Goal: Obtain resource: Download file/media

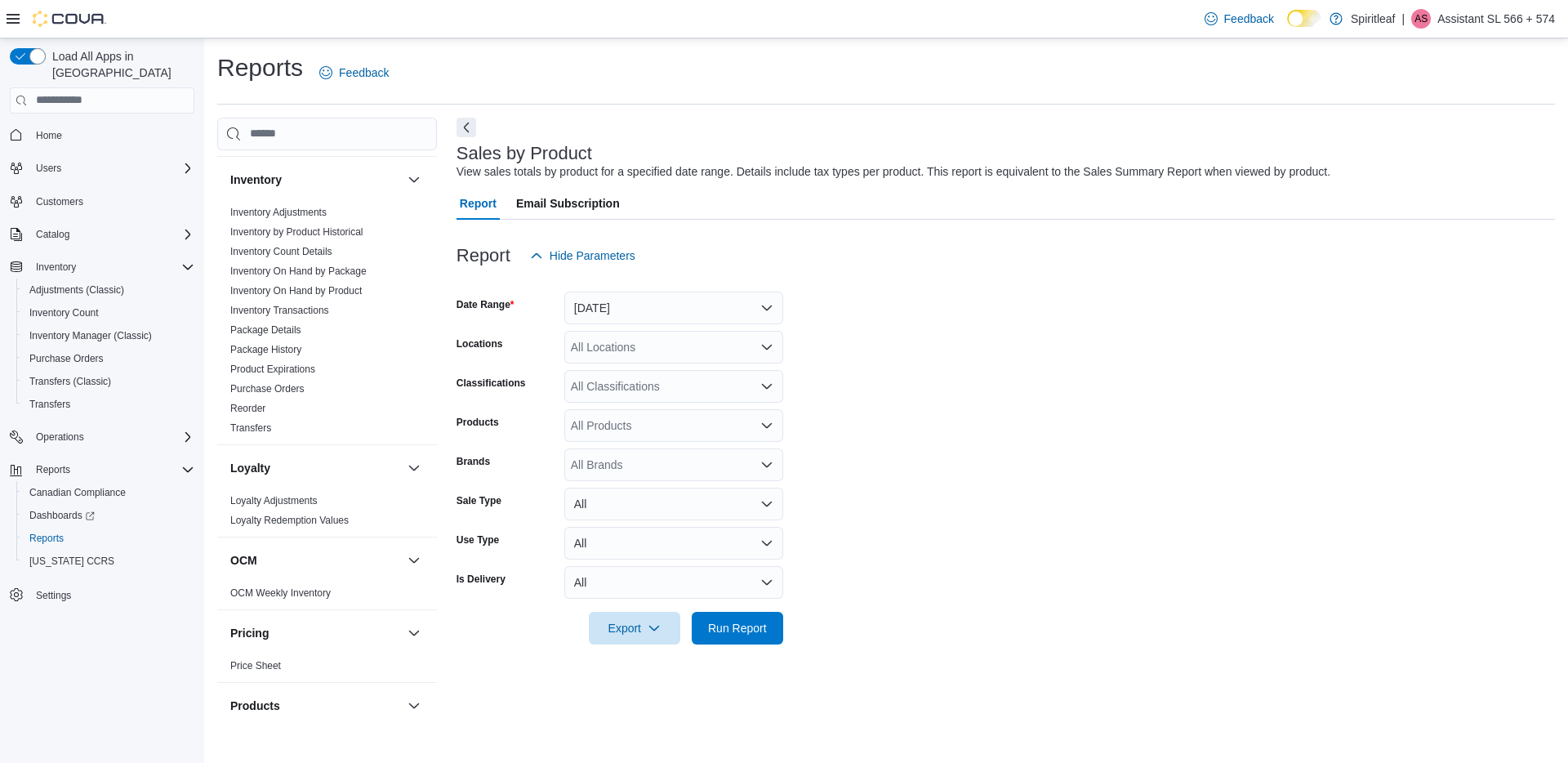
scroll to position [1003, 0]
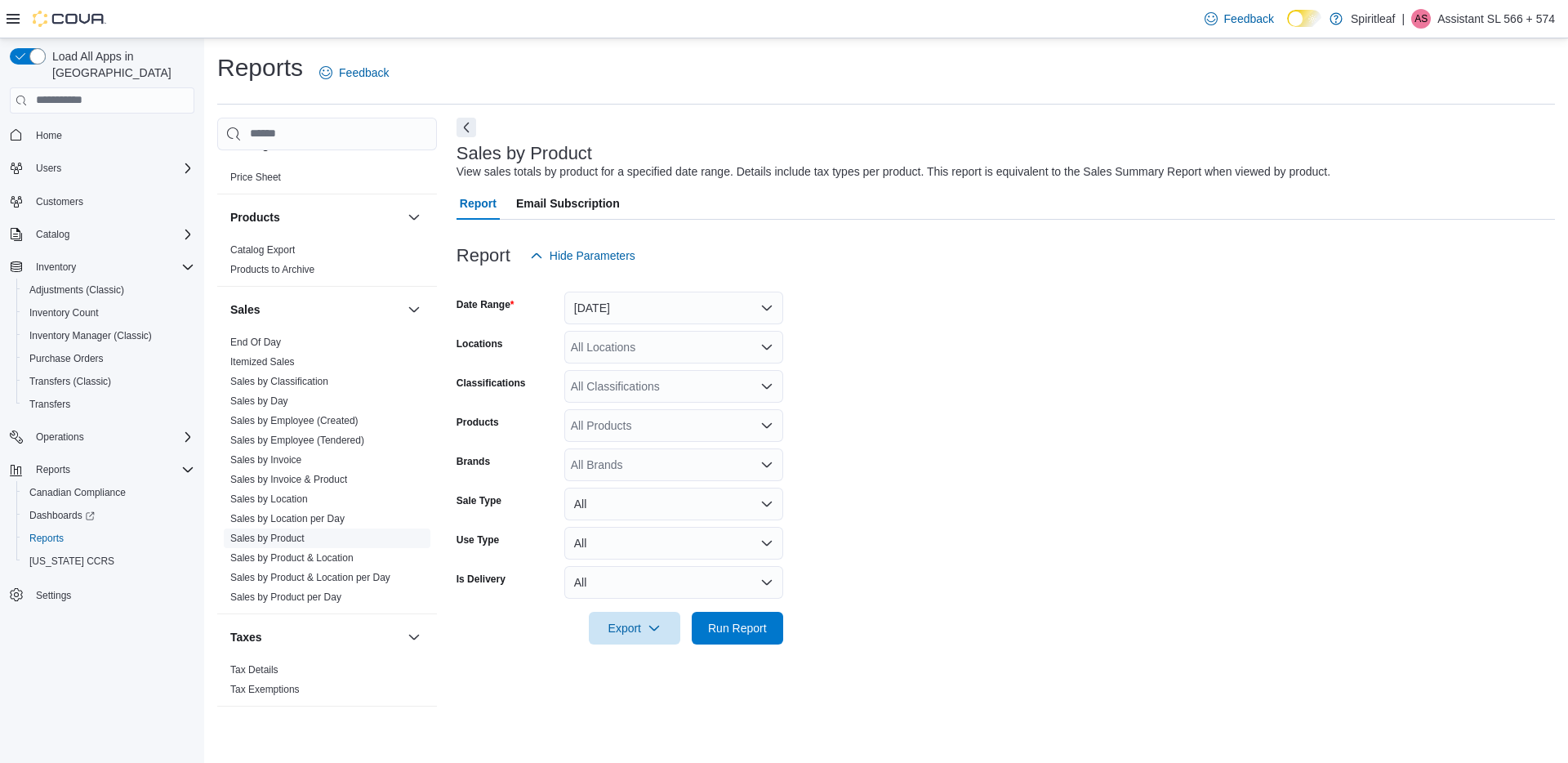
click at [299, 537] on link "Sales by Product" at bounding box center [267, 538] width 74 height 11
click at [278, 538] on link "Sales by Product" at bounding box center [267, 538] width 74 height 11
click at [286, 597] on link "Sales by Product per Day" at bounding box center [286, 597] width 111 height 11
click at [742, 306] on button "[DATE]" at bounding box center [674, 308] width 219 height 33
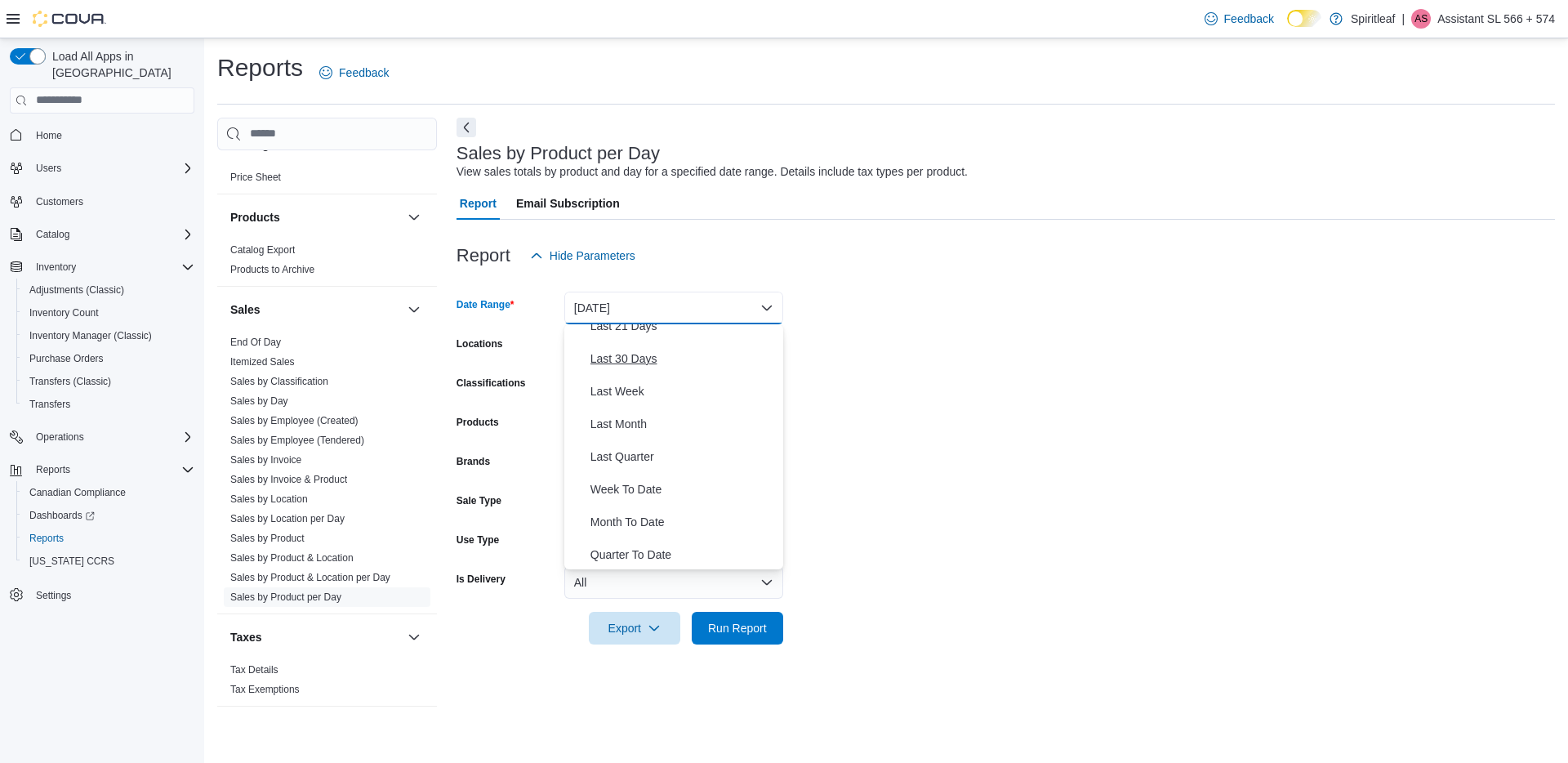
scroll to position [239, 0]
click at [701, 553] on span "Year To Date" at bounding box center [684, 559] width 186 height 20
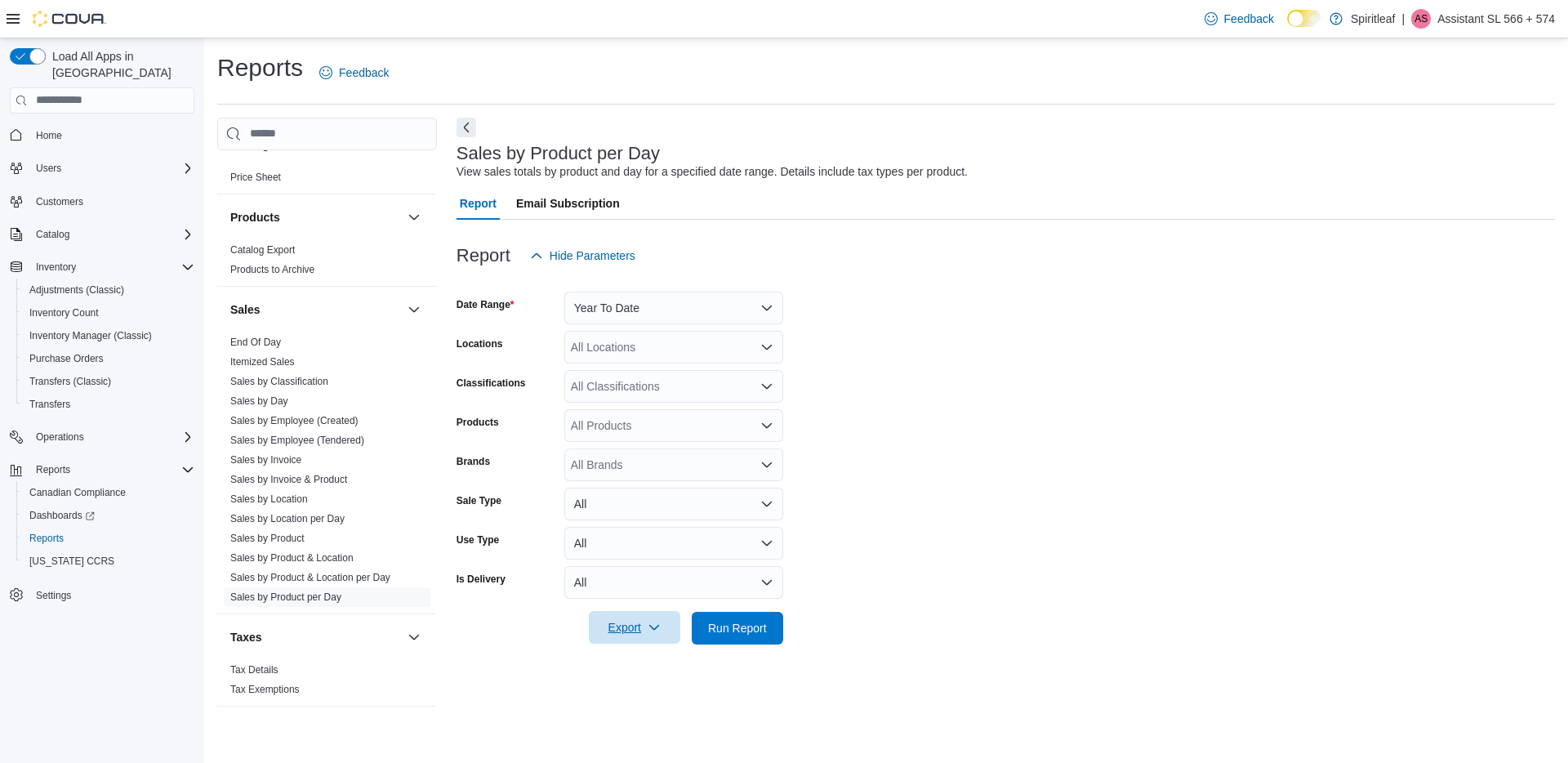
click at [610, 630] on span "Export" at bounding box center [634, 627] width 72 height 33
click at [648, 529] on span "Export to Excel" at bounding box center [635, 527] width 74 height 13
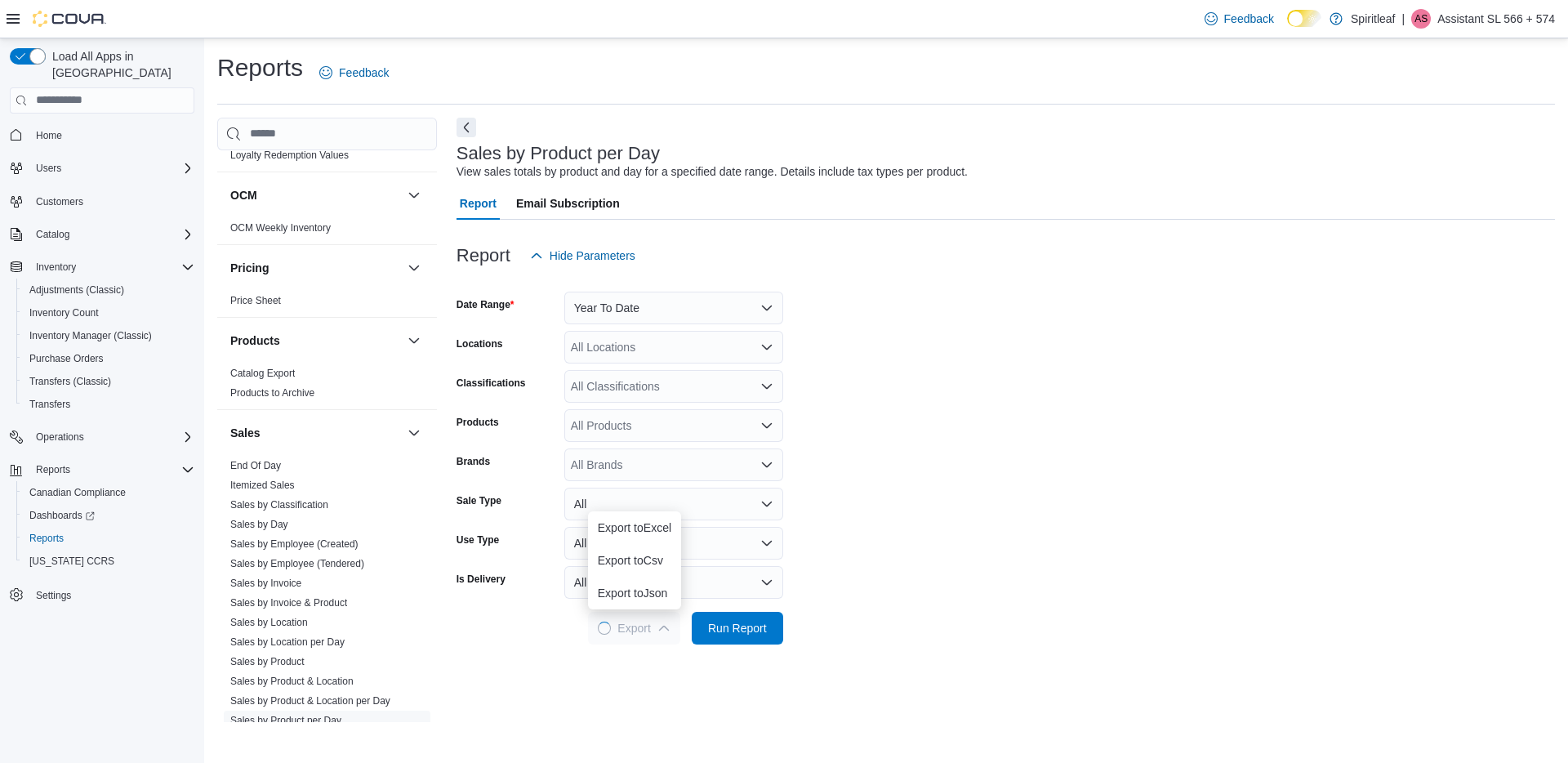
click at [1232, 402] on form "Date Range Year To Date Locations All Locations Classifications All Classificat…" at bounding box center [1005, 458] width 1099 height 373
